Goal: Information Seeking & Learning: Check status

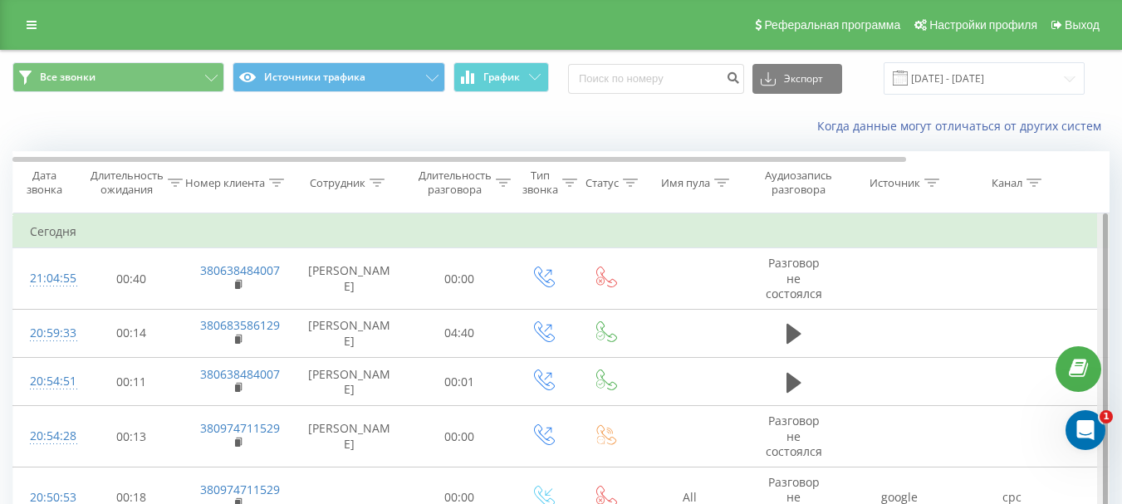
drag, startPoint x: 1104, startPoint y: 285, endPoint x: 1104, endPoint y: 308, distance: 23.2
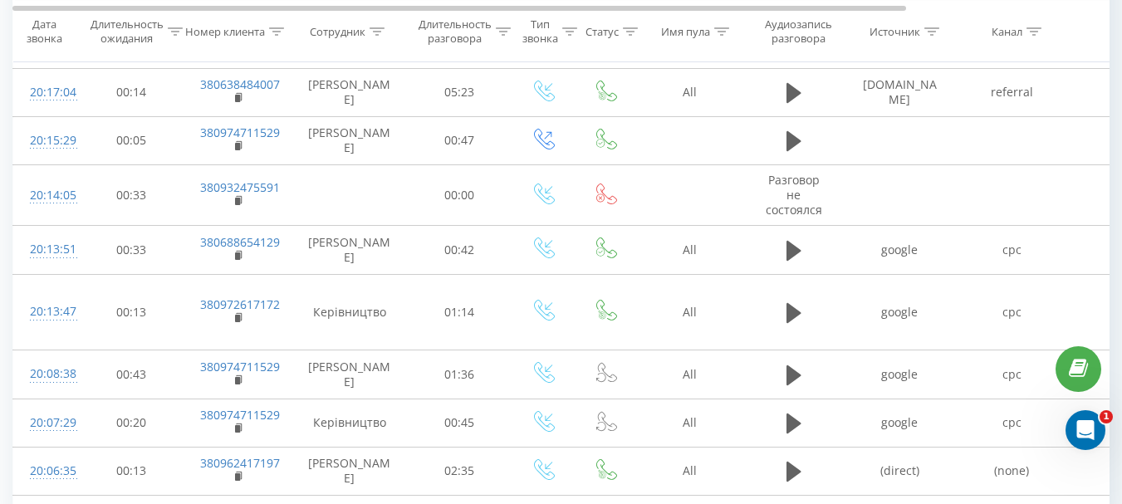
scroll to position [1117, 0]
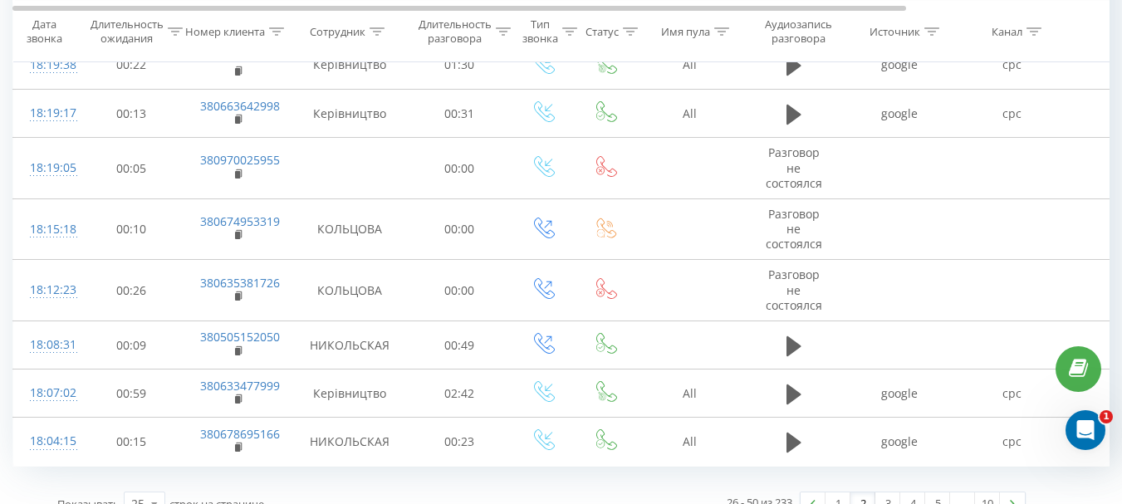
scroll to position [1066, 0]
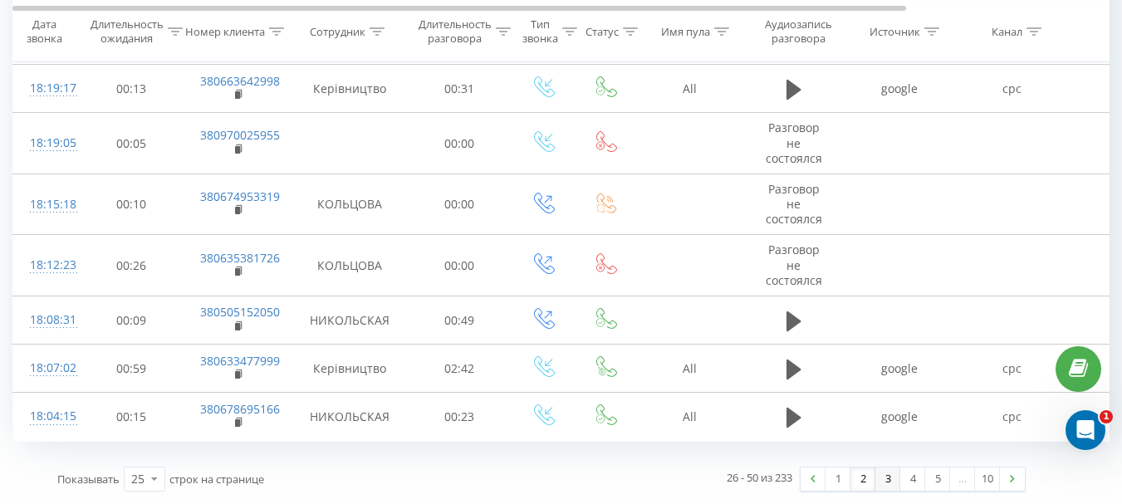
click at [887, 474] on link "3" at bounding box center [887, 478] width 25 height 23
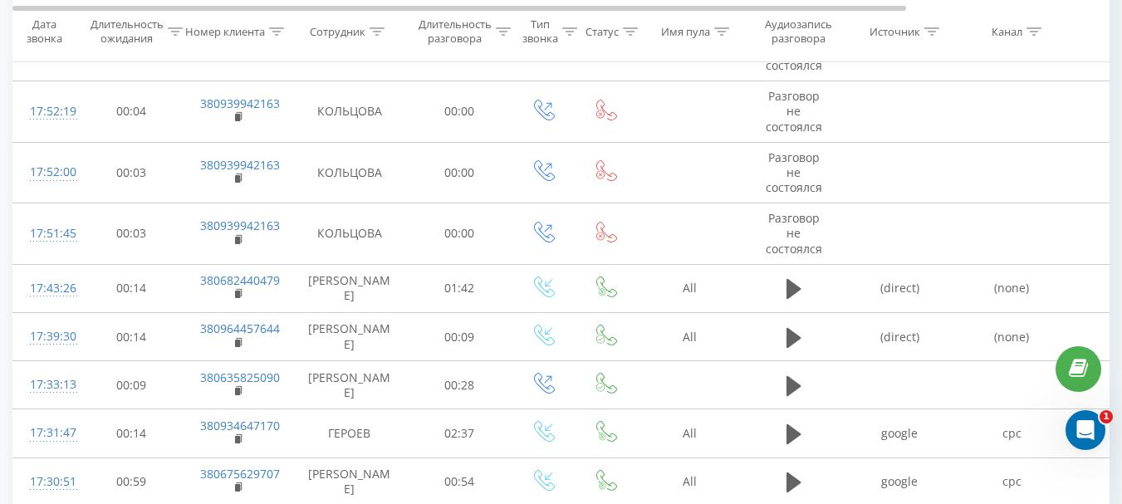
scroll to position [288, 0]
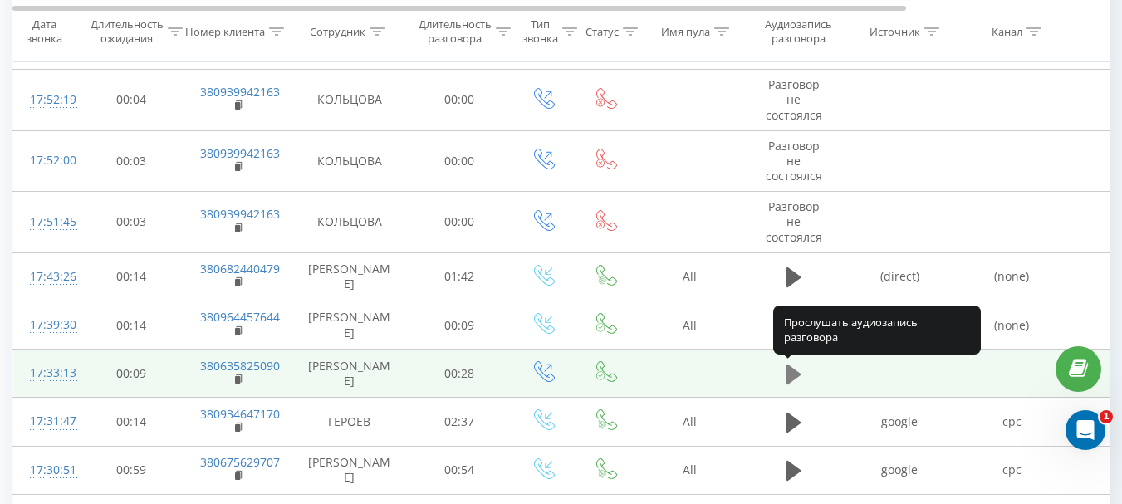
click at [793, 373] on icon at bounding box center [793, 375] width 15 height 20
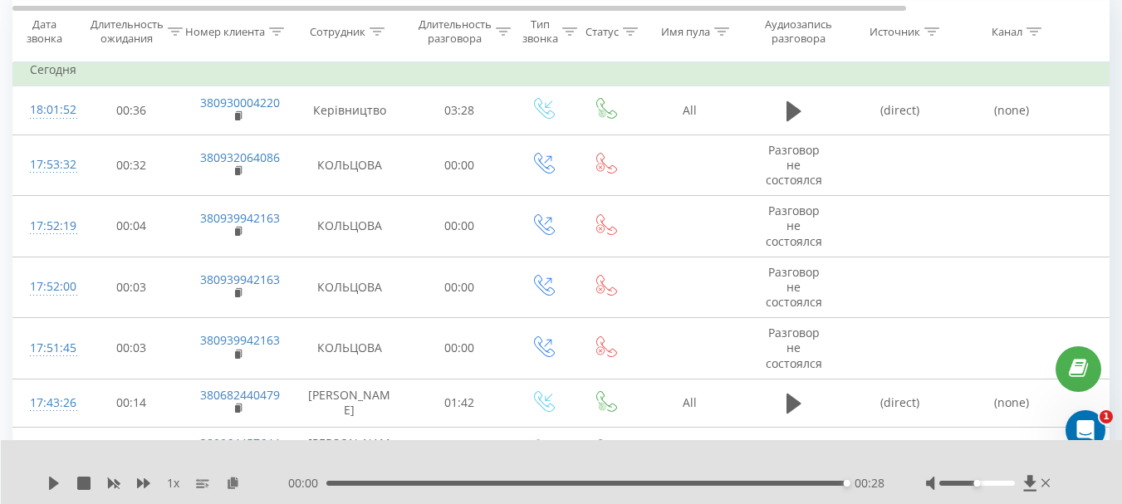
scroll to position [0, 0]
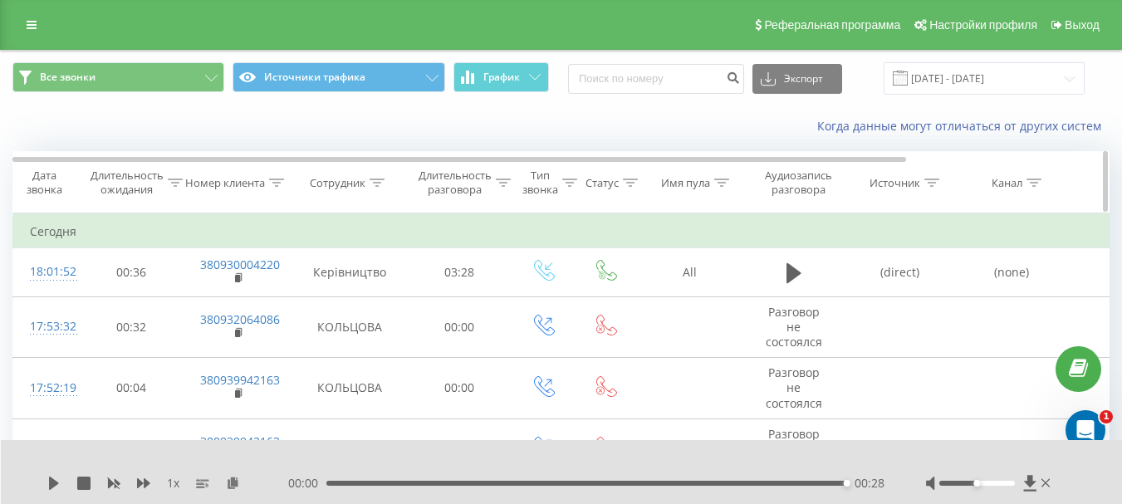
click at [340, 182] on div "Сотрудник" at bounding box center [338, 183] width 56 height 14
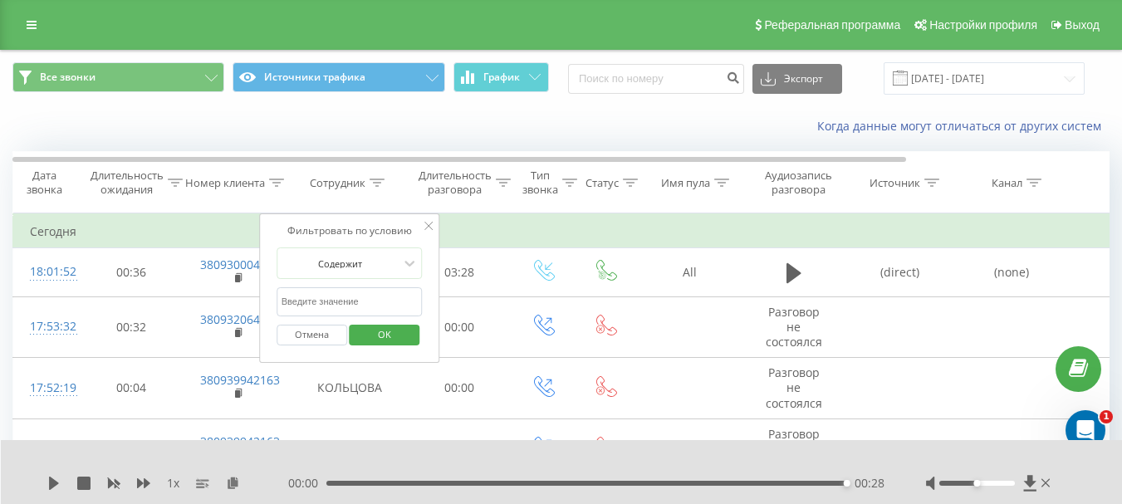
click at [336, 306] on input "text" at bounding box center [349, 301] width 146 height 29
type input "tymo"
click at [367, 335] on span "OK" at bounding box center [384, 334] width 46 height 26
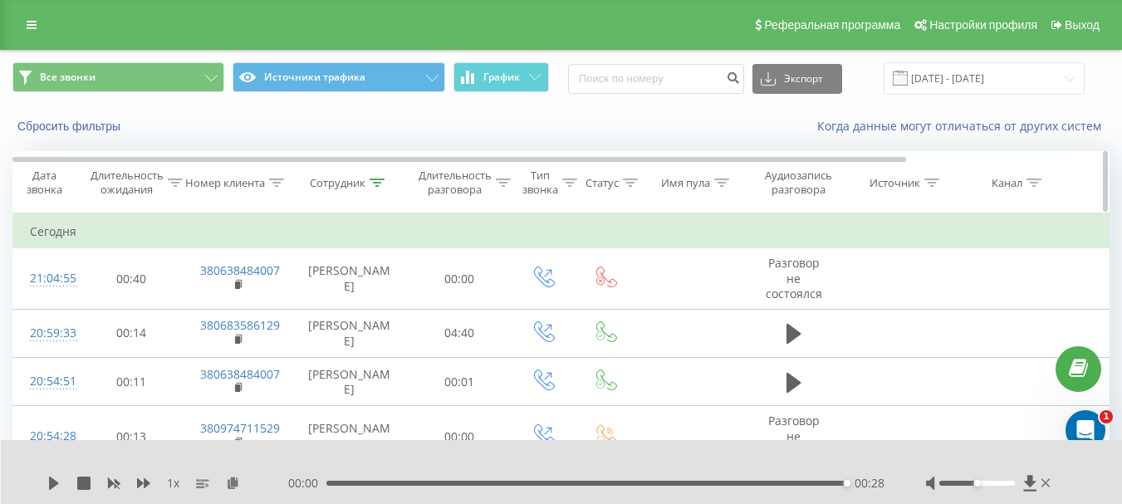
click at [438, 179] on div "Длительность разговора" at bounding box center [454, 183] width 73 height 28
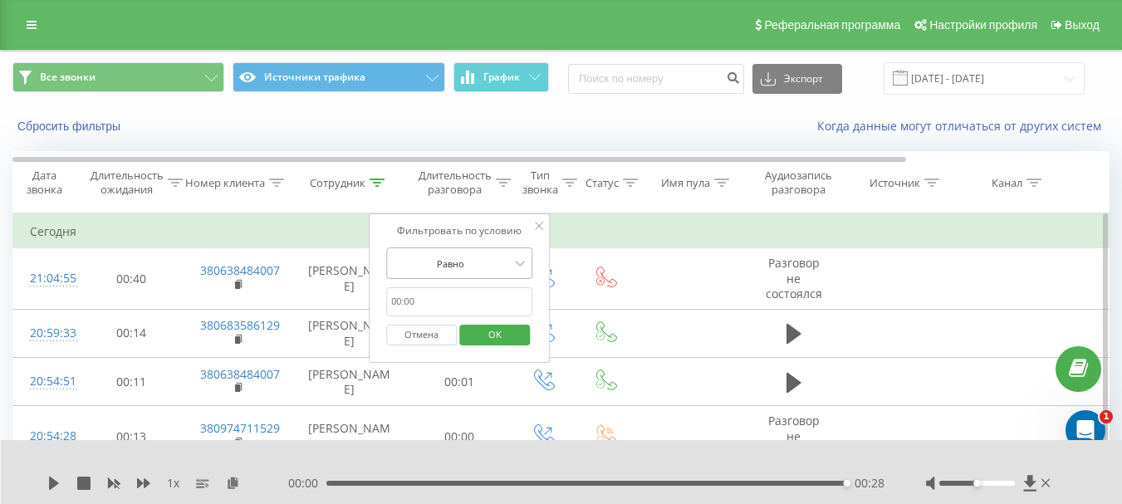
click at [463, 258] on div at bounding box center [450, 264] width 118 height 16
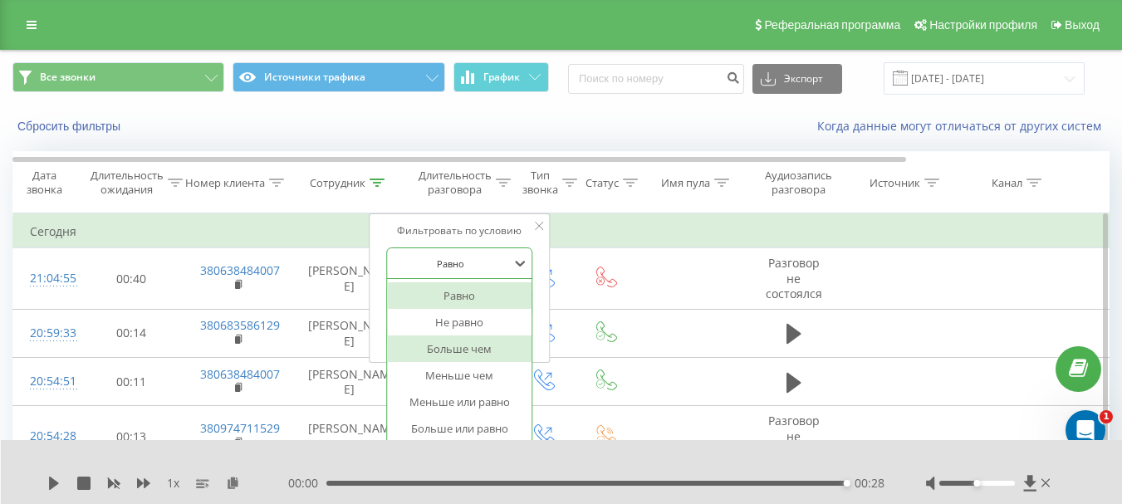
click at [450, 350] on div "Больше чем" at bounding box center [459, 348] width 144 height 27
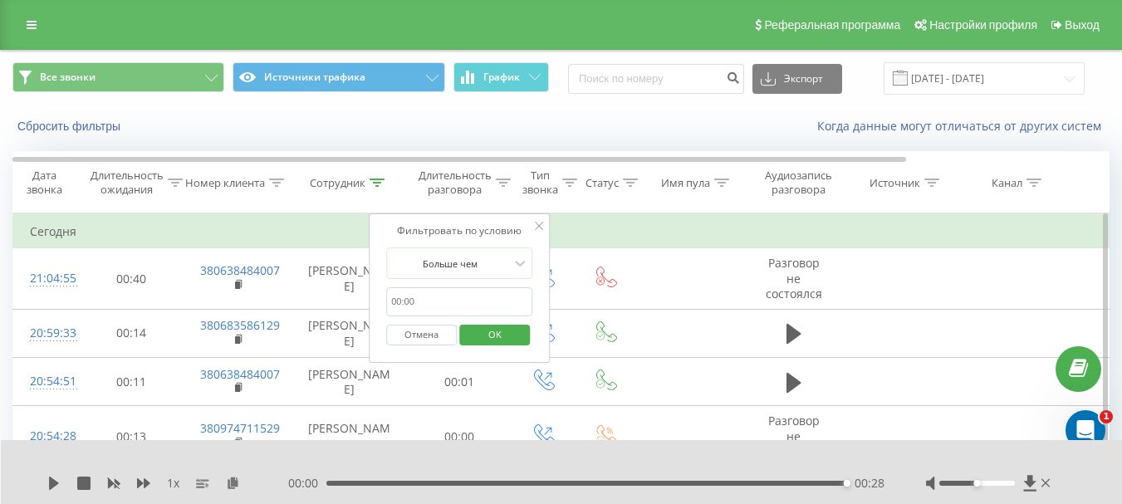
click at [422, 302] on input "text" at bounding box center [459, 301] width 146 height 29
type input "00:45"
click at [490, 327] on span "OK" at bounding box center [495, 334] width 46 height 26
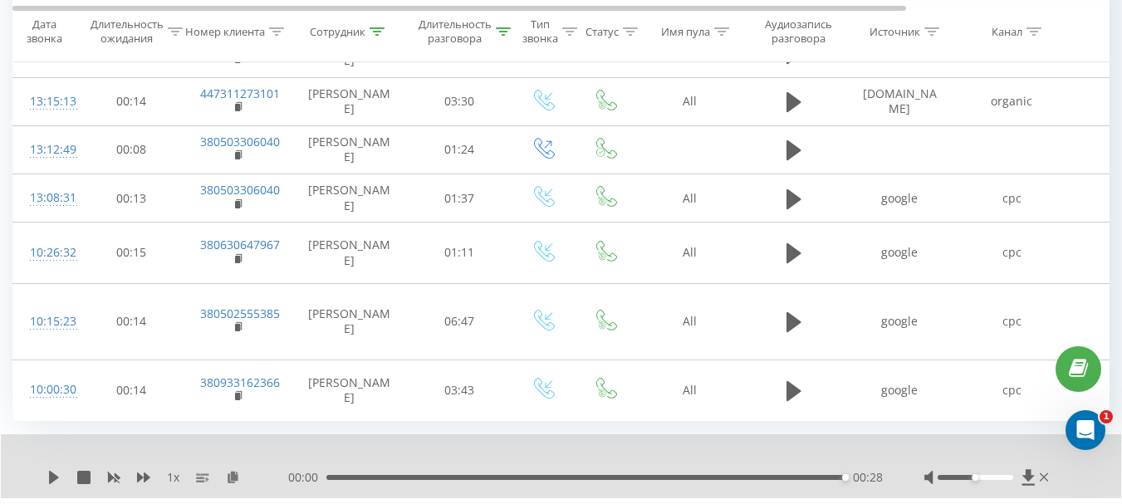
scroll to position [1117, 0]
